Goal: Information Seeking & Learning: Learn about a topic

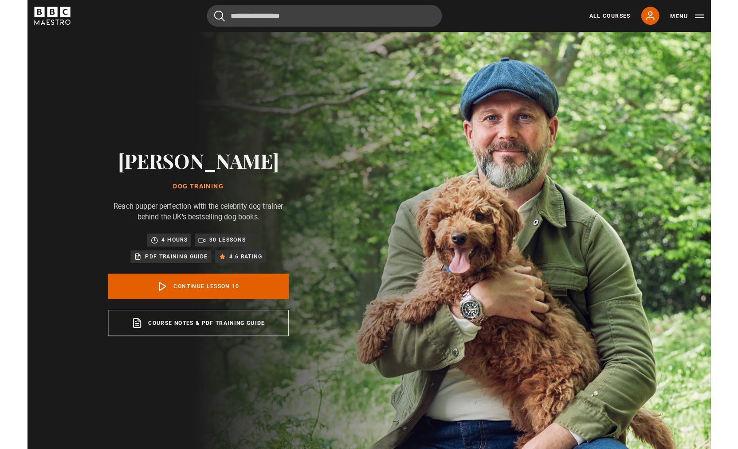
scroll to position [375, 0]
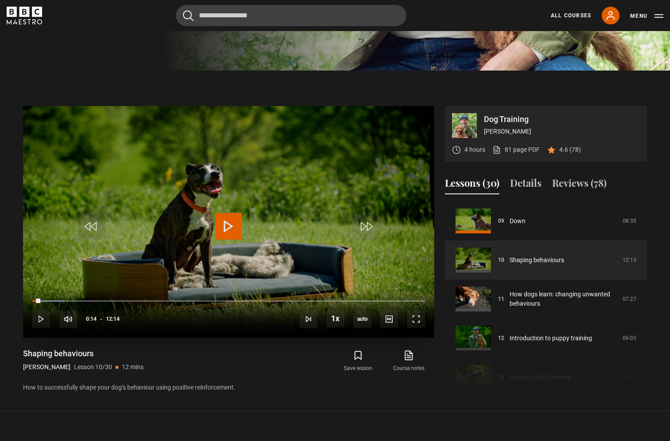
click at [227, 223] on span "Video Player" at bounding box center [228, 226] width 27 height 27
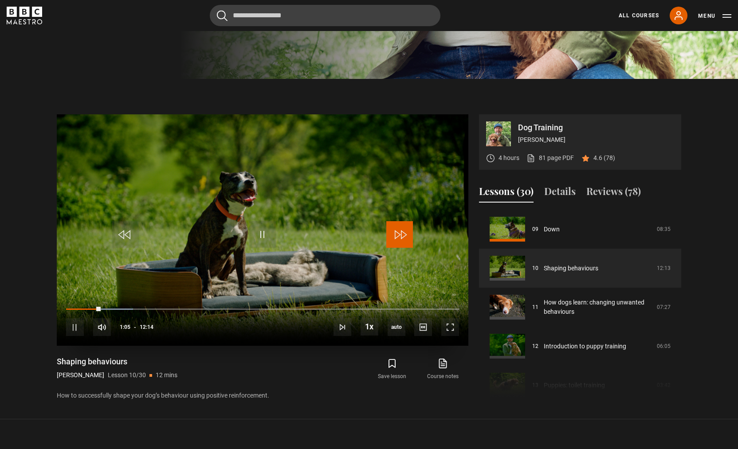
click at [407, 227] on span "Video Player" at bounding box center [399, 234] width 27 height 27
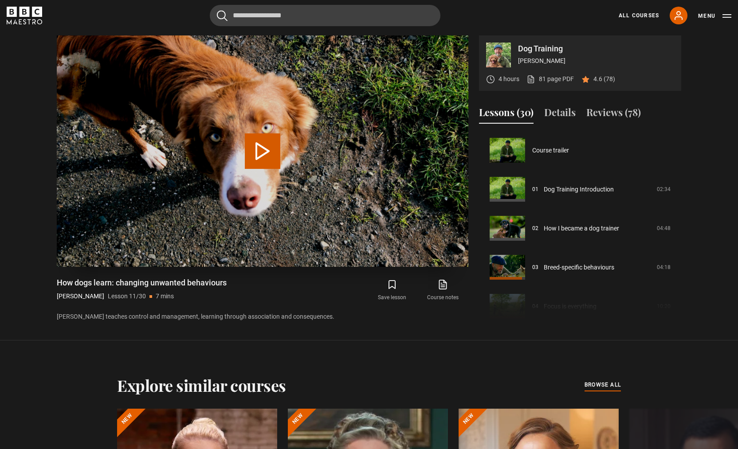
scroll to position [390, 0]
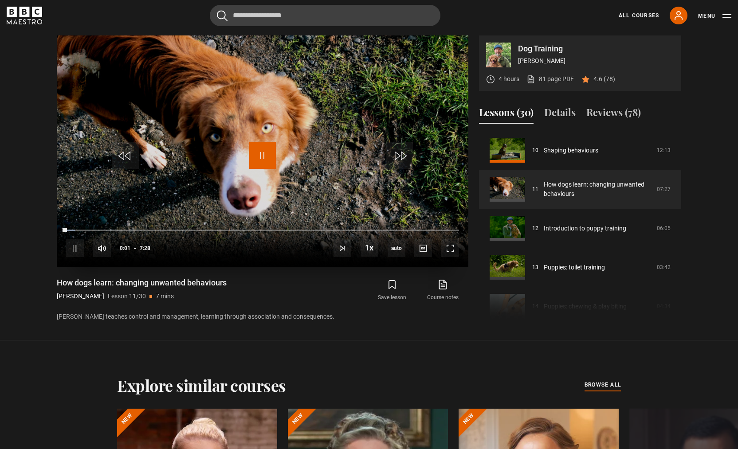
click at [268, 153] on span "Video Player" at bounding box center [262, 155] width 27 height 27
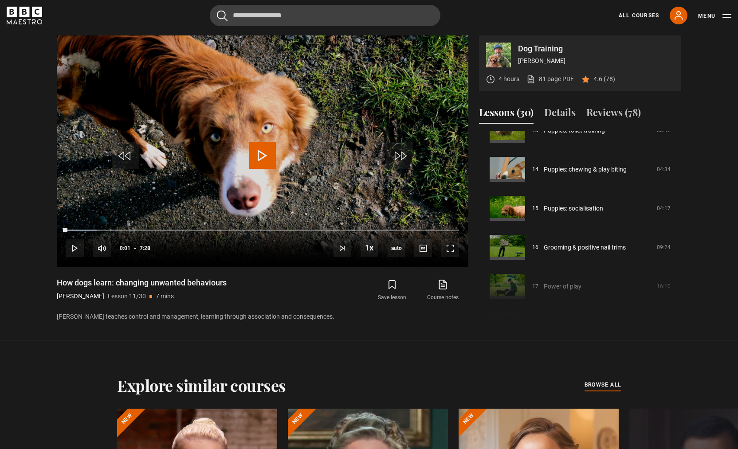
scroll to position [525, 0]
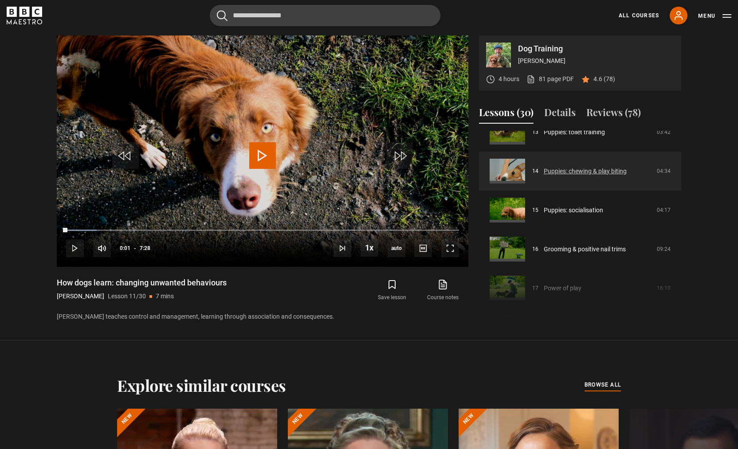
click at [569, 172] on link "Puppies: chewing & play biting" at bounding box center [585, 171] width 83 height 9
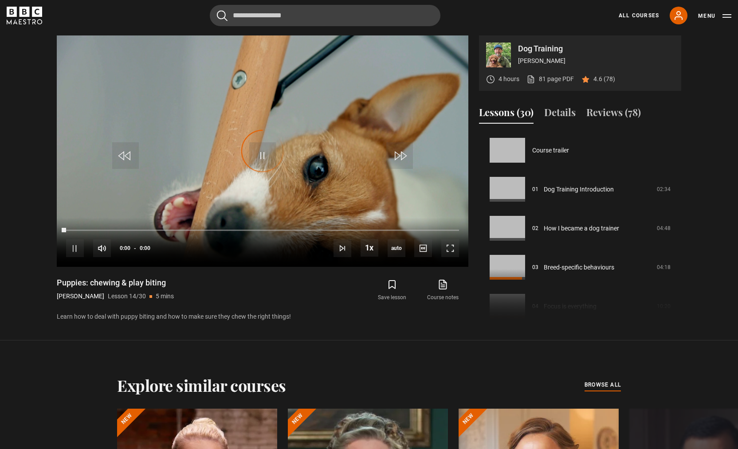
scroll to position [507, 0]
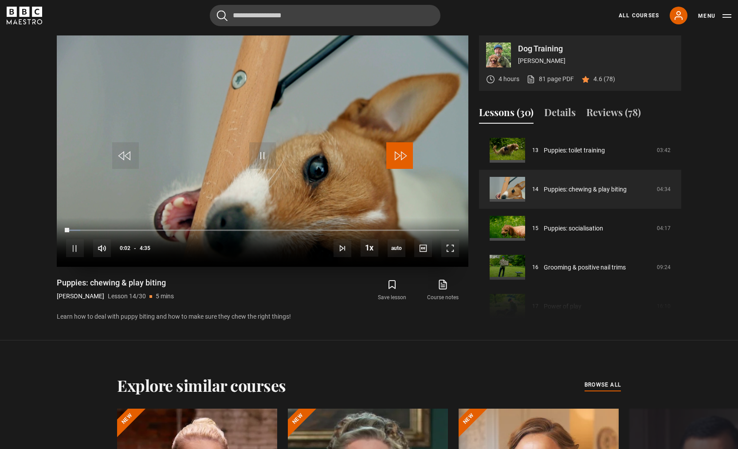
click at [404, 158] on span "Video Player" at bounding box center [399, 155] width 27 height 27
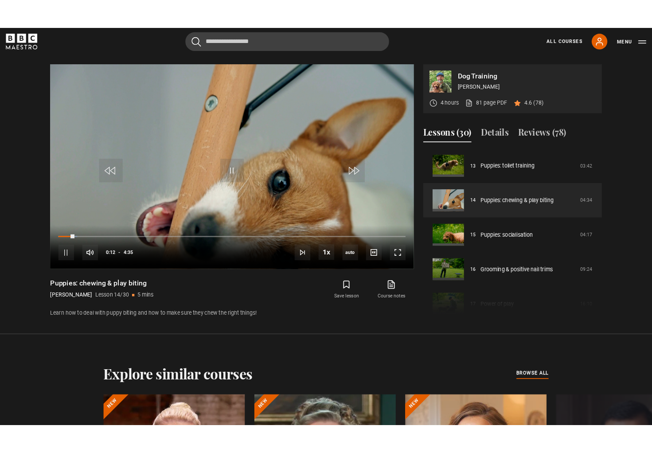
scroll to position [447, 0]
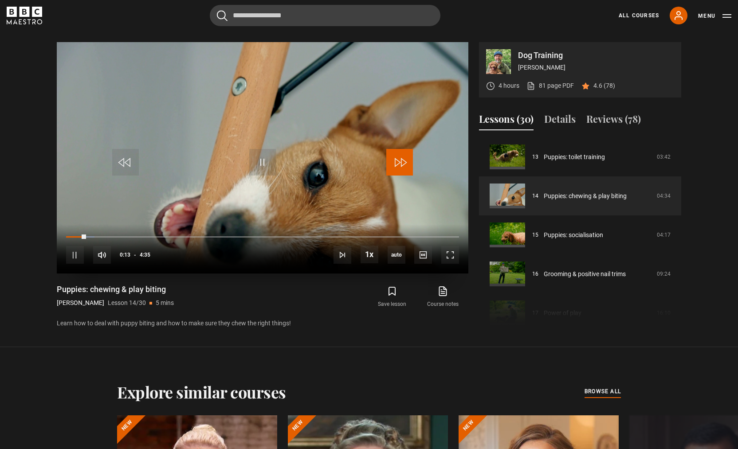
click at [391, 156] on span "Video Player" at bounding box center [399, 162] width 27 height 27
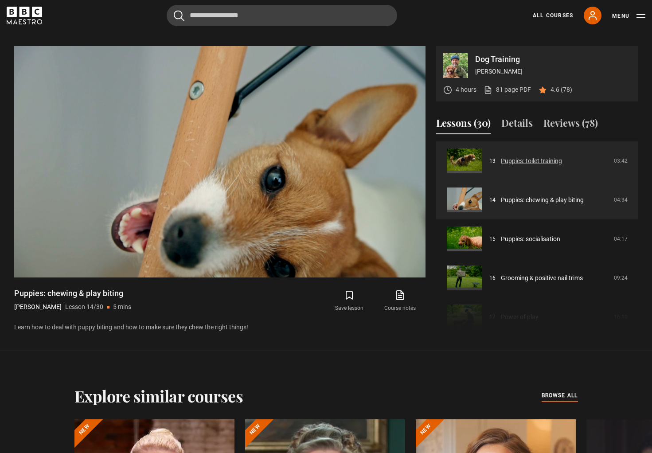
click at [528, 160] on link "Puppies: toilet training" at bounding box center [531, 160] width 61 height 9
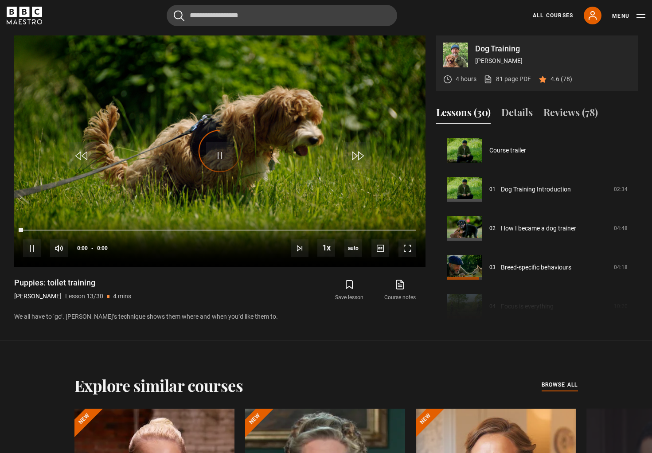
scroll to position [468, 0]
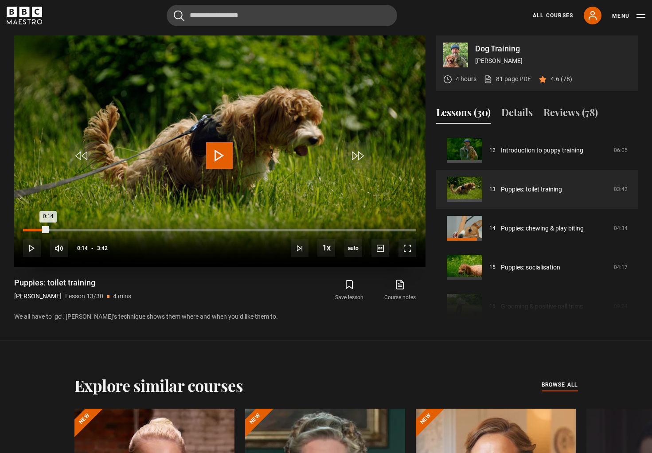
click at [47, 229] on div "Loaded : 6.76% 0:14 0:14" at bounding box center [219, 230] width 393 height 3
click at [62, 230] on div "Loaded : 6.76% 0:22 0:14" at bounding box center [219, 230] width 393 height 3
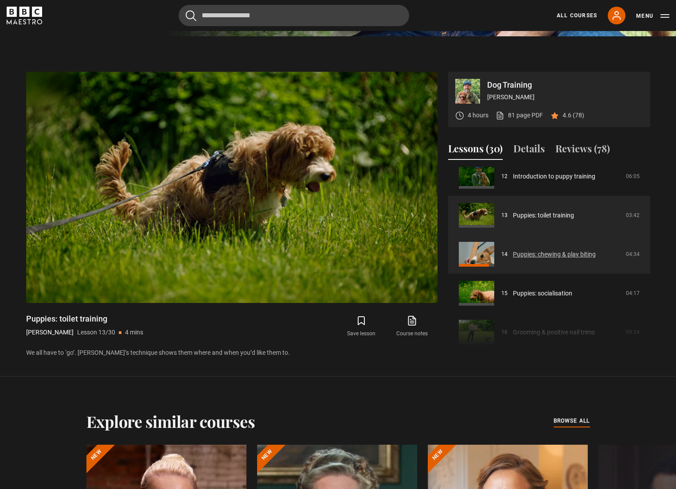
scroll to position [481, 0]
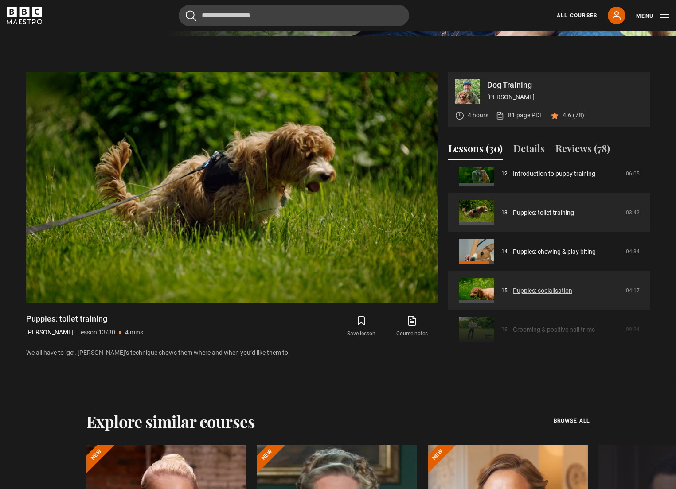
click at [534, 290] on link "Puppies: socialisation" at bounding box center [542, 290] width 59 height 9
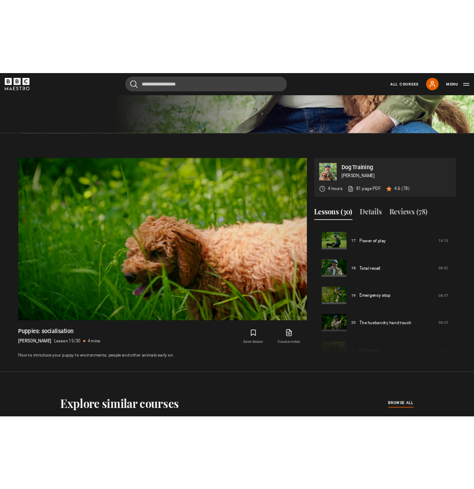
scroll to position [409, 0]
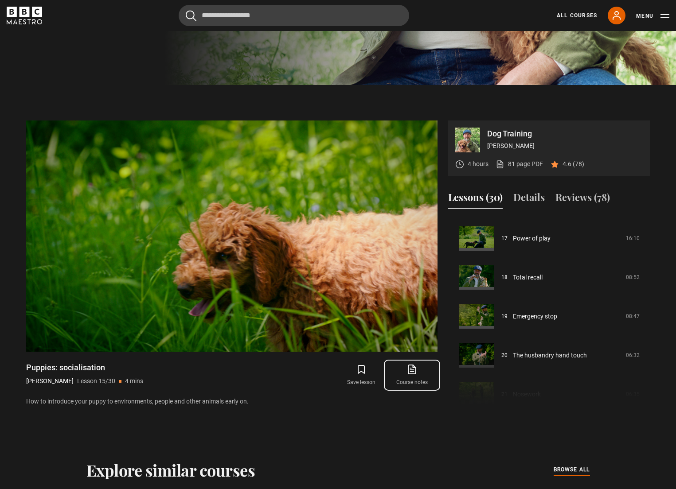
click at [411, 370] on icon at bounding box center [412, 369] width 11 height 11
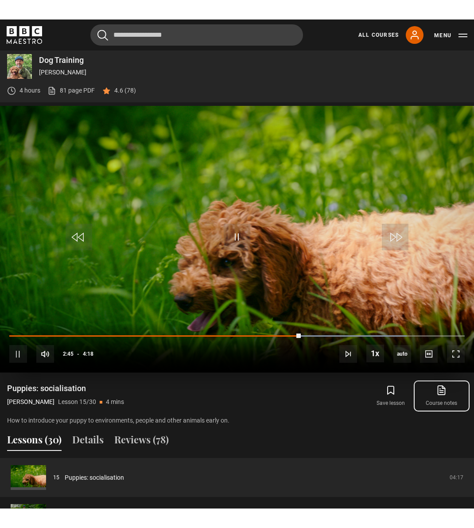
scroll to position [283, 0]
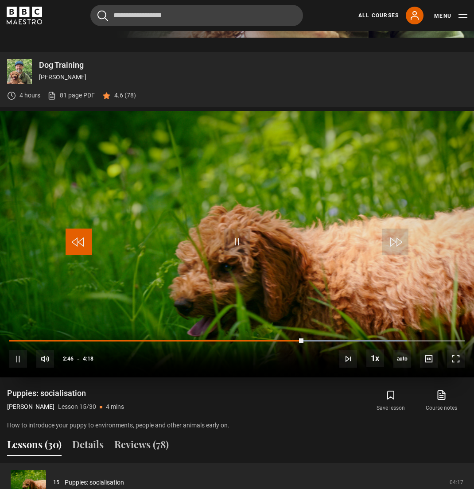
click at [84, 243] on span "Video Player" at bounding box center [79, 242] width 27 height 27
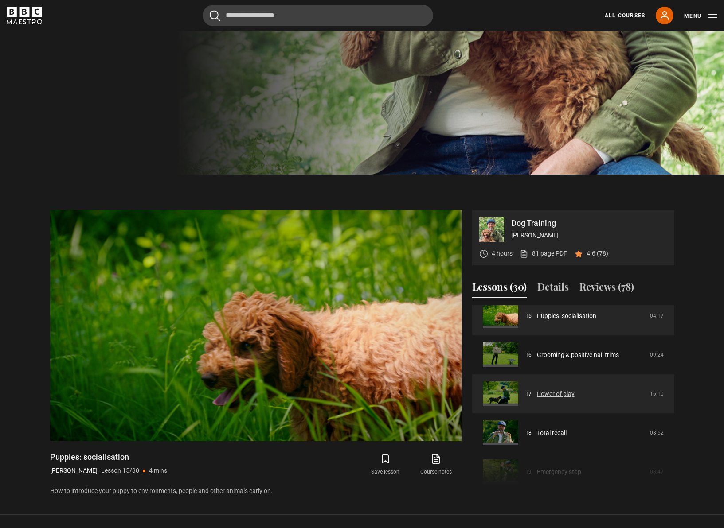
scroll to position [595, 0]
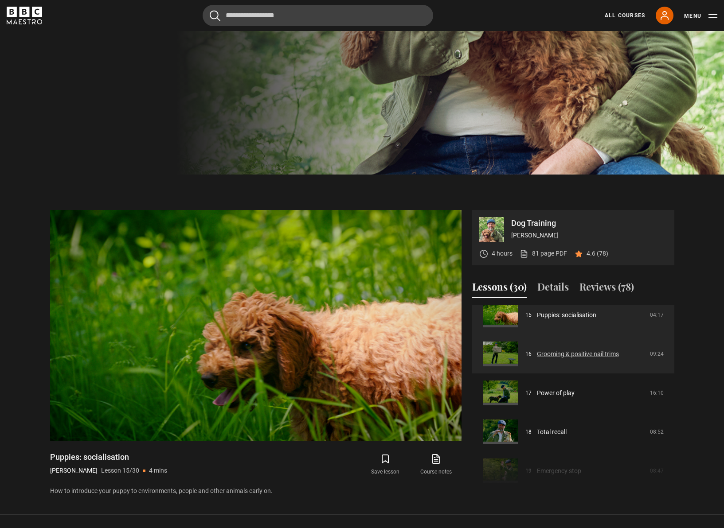
click at [578, 352] on link "Grooming & positive nail trims" at bounding box center [578, 354] width 82 height 9
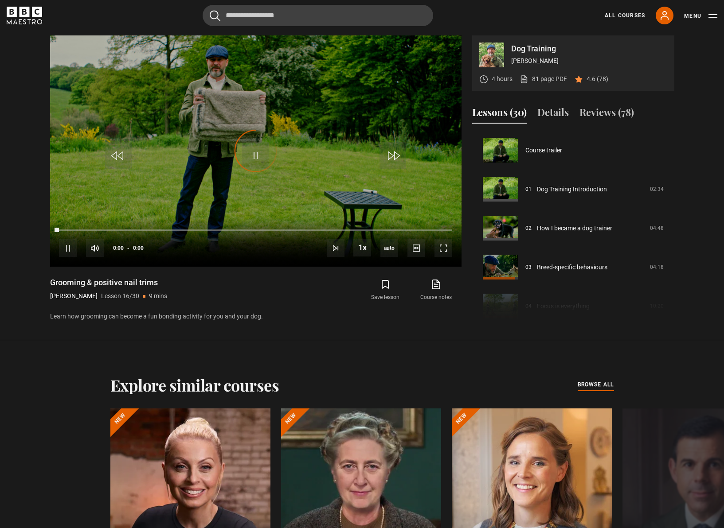
scroll to position [585, 0]
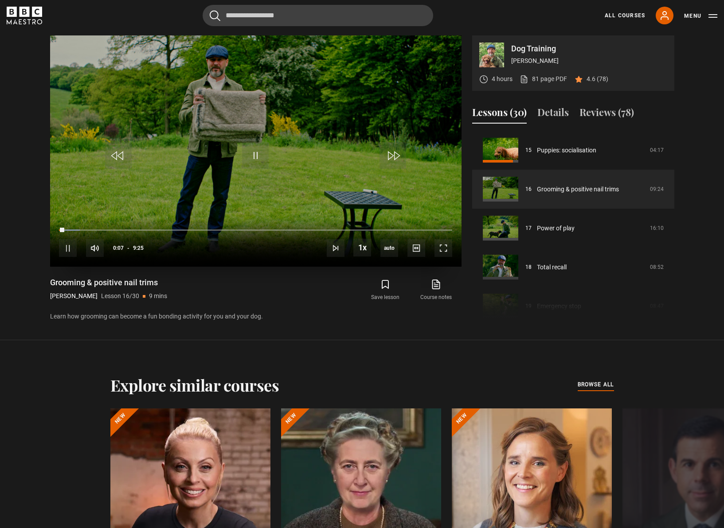
click at [354, 148] on video "Video Player" at bounding box center [255, 150] width 411 height 231
click at [399, 153] on span "Video Player" at bounding box center [392, 155] width 27 height 27
click at [250, 153] on span "Video Player" at bounding box center [255, 155] width 27 height 27
click at [397, 156] on span "Video Player" at bounding box center [392, 155] width 27 height 27
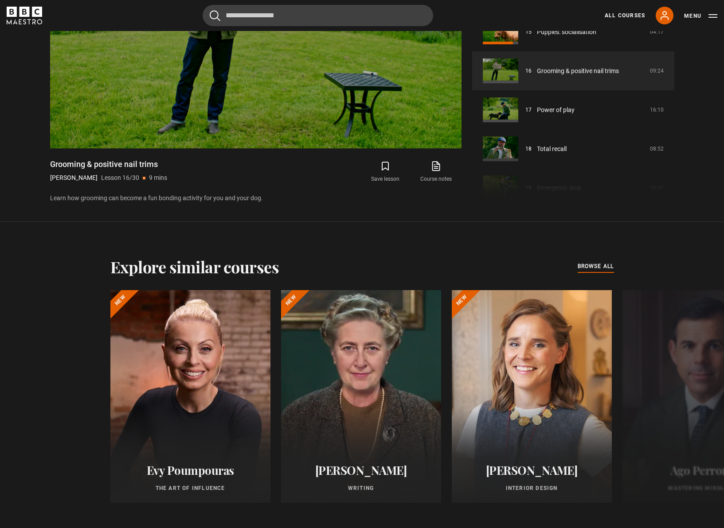
scroll to position [651, 0]
click at [699, 399] on button "Next" at bounding box center [695, 398] width 22 height 22
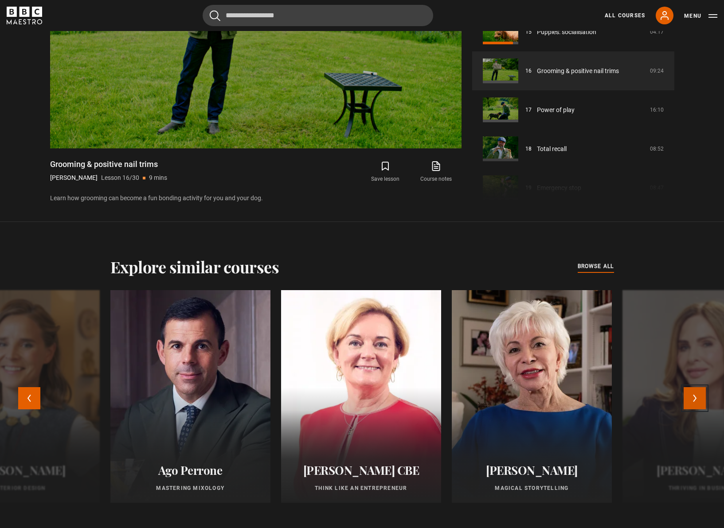
click at [699, 399] on button "Next" at bounding box center [695, 398] width 22 height 22
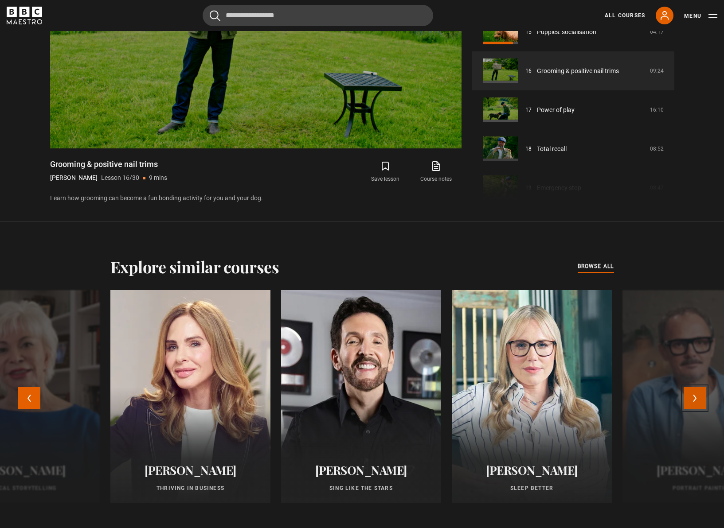
click at [699, 399] on button "Next" at bounding box center [695, 398] width 22 height 22
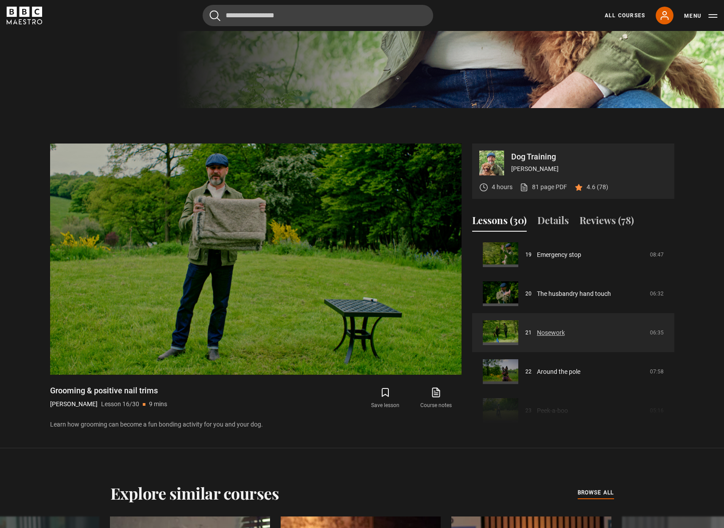
scroll to position [744, 0]
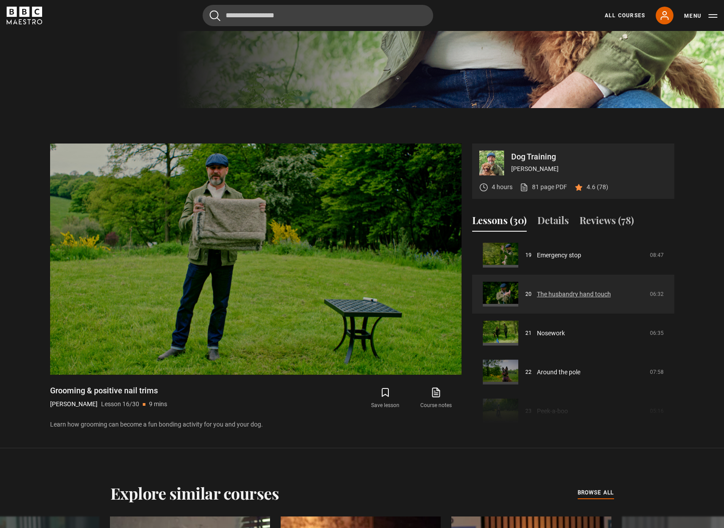
click at [600, 293] on link "The husbandry hand touch" at bounding box center [574, 294] width 74 height 9
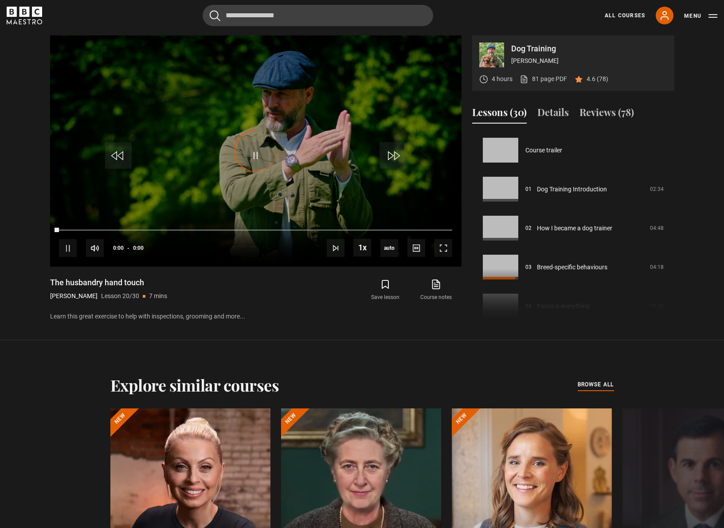
scroll to position [741, 0]
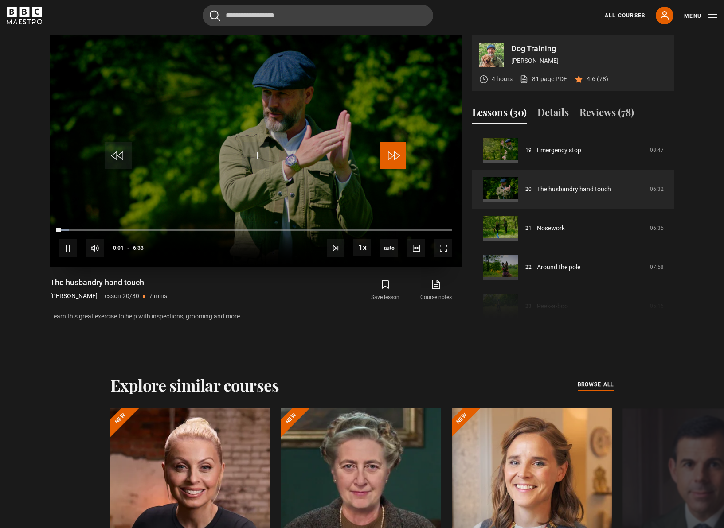
click at [400, 150] on span "Video Player" at bounding box center [392, 155] width 27 height 27
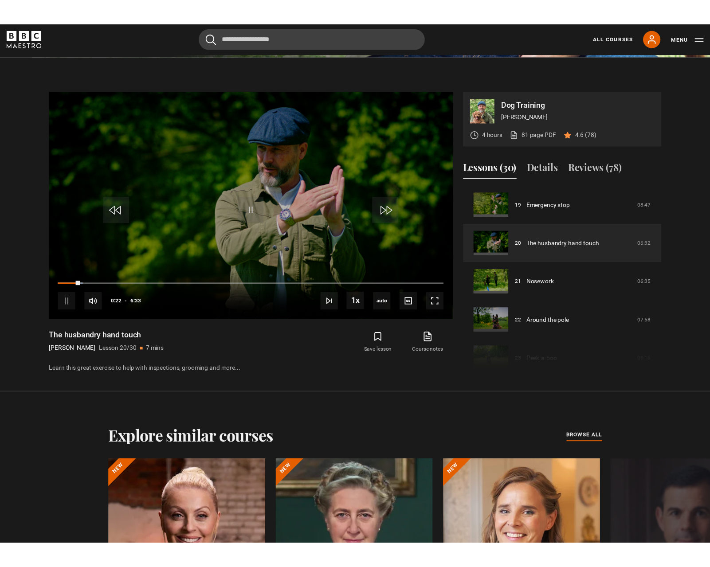
scroll to position [491, 0]
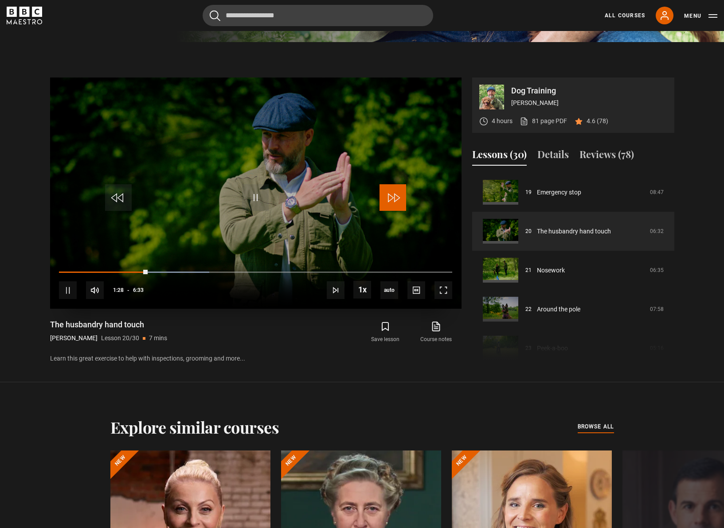
click at [392, 200] on span "Video Player" at bounding box center [392, 197] width 27 height 27
click at [258, 197] on span "Video Player" at bounding box center [255, 197] width 27 height 27
